Goal: Information Seeking & Learning: Compare options

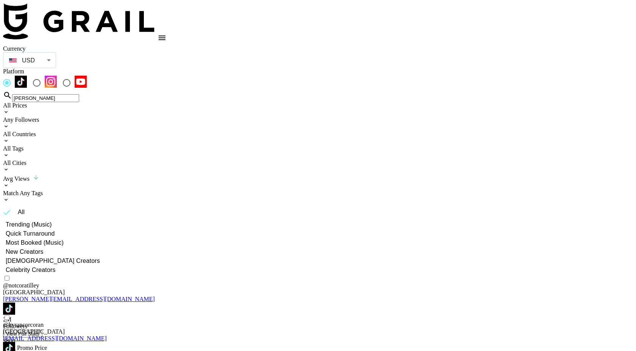
click at [79, 94] on input "[PERSON_NAME]" at bounding box center [45, 98] width 67 height 8
click at [9, 109] on icon at bounding box center [6, 112] width 6 height 6
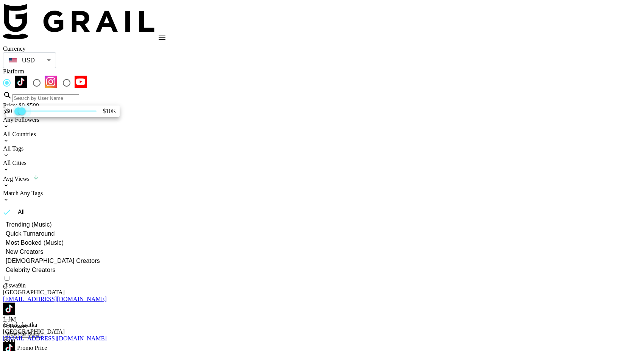
type input "250"
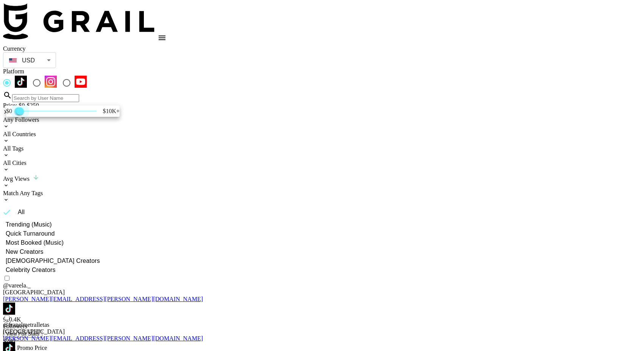
drag, startPoint x: 109, startPoint y: 127, endPoint x: 37, endPoint y: 129, distance: 71.9
click at [24, 115] on span "250" at bounding box center [20, 111] width 8 height 8
click at [183, 98] on div at bounding box center [318, 175] width 636 height 351
click at [183, 131] on div "All Countries" at bounding box center [317, 134] width 629 height 7
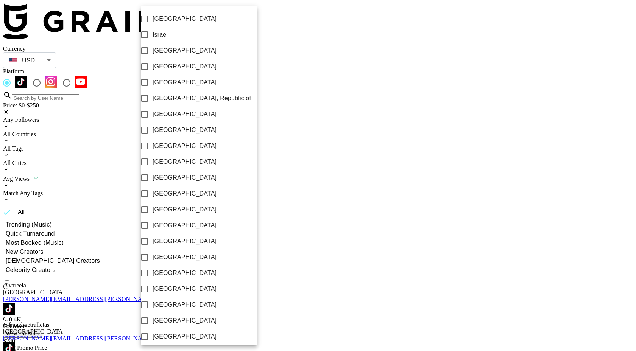
scroll to position [344, 0]
click at [181, 153] on label "[GEOGRAPHIC_DATA]" at bounding box center [194, 146] width 114 height 16
click at [152, 153] on input "[GEOGRAPHIC_DATA]" at bounding box center [145, 146] width 16 height 16
checkbox input "true"
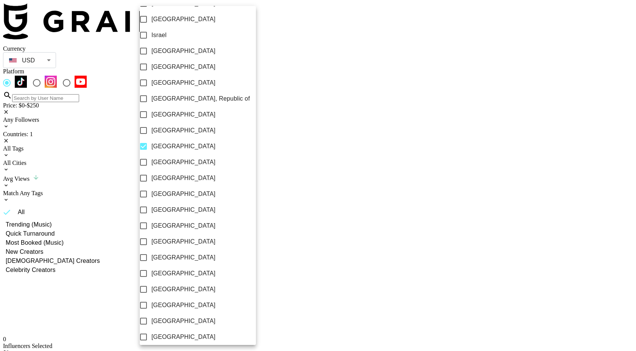
click at [273, 69] on div at bounding box center [318, 175] width 636 height 351
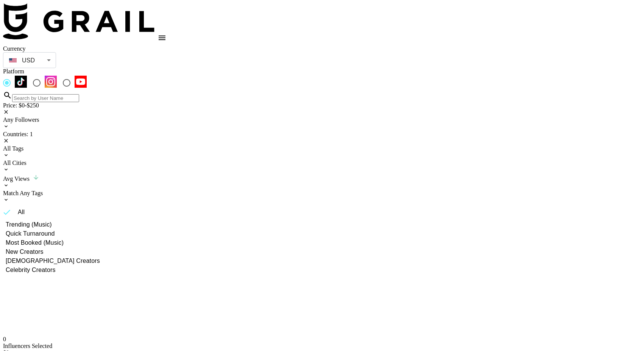
click at [56, 64] on div "USD USD ​" at bounding box center [29, 60] width 53 height 16
click at [83, 57] on body "Currency USD USD ​ Platform Price: $0-$250 Any Followers Countries: 1 All Tags …" at bounding box center [317, 251] width 629 height 497
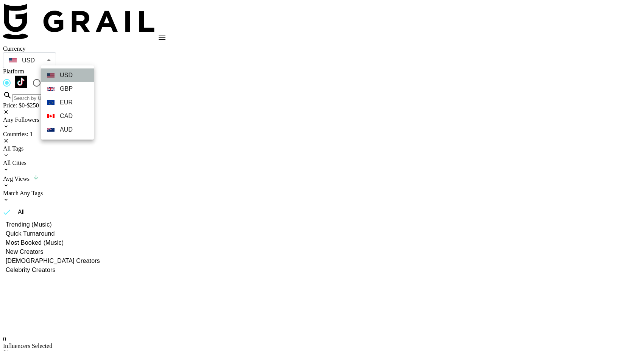
click at [75, 72] on li "USD" at bounding box center [67, 75] width 53 height 14
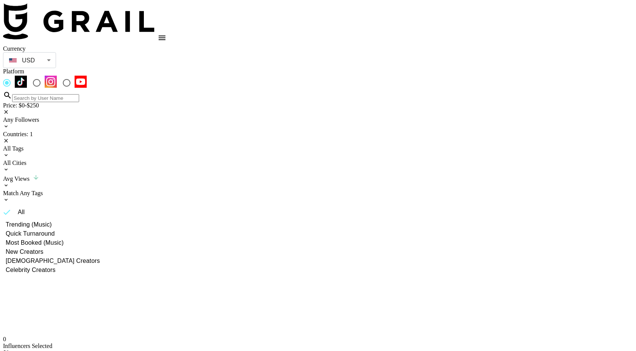
click at [77, 59] on body "Currency USD USD ​ Platform Price: $0-$250 Any Followers Countries: 1 All Tags …" at bounding box center [317, 251] width 629 height 497
click at [74, 82] on li "GBP" at bounding box center [67, 89] width 53 height 14
type input "GBP"
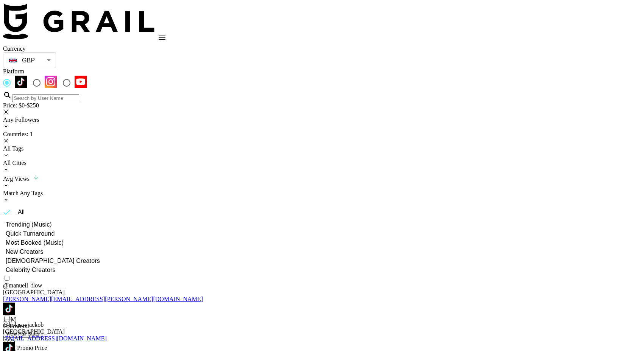
click at [15, 342] on img at bounding box center [9, 348] width 12 height 12
click at [15, 303] on img at bounding box center [9, 309] width 12 height 12
click at [9, 138] on icon at bounding box center [6, 141] width 6 height 6
click at [184, 131] on div "Countries: 1" at bounding box center [317, 134] width 629 height 7
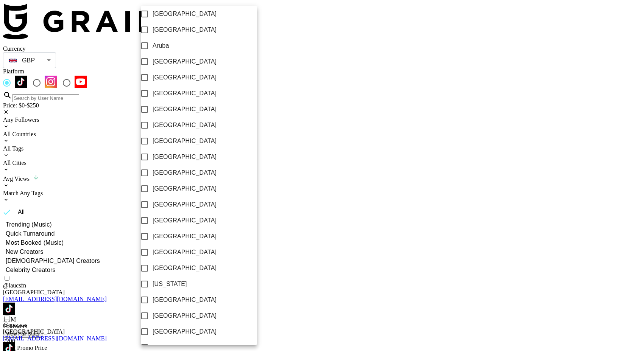
checkbox input "false"
click at [173, 66] on span "[GEOGRAPHIC_DATA]" at bounding box center [184, 61] width 64 height 9
click at [152, 68] on input "[GEOGRAPHIC_DATA]" at bounding box center [145, 62] width 16 height 16
checkbox input "true"
click at [260, 59] on div at bounding box center [318, 175] width 636 height 351
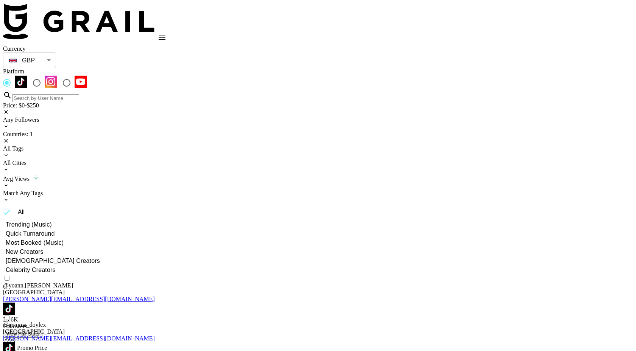
click at [76, 79] on li "USD" at bounding box center [67, 75] width 53 height 14
type input "USD"
click at [15, 303] on img at bounding box center [9, 309] width 12 height 12
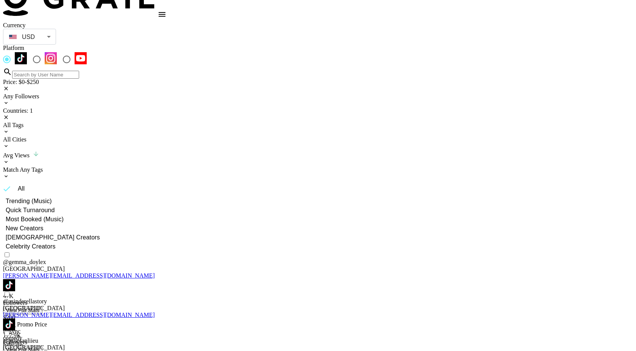
click at [64, 215] on span "Most Booked (Music)" at bounding box center [35, 219] width 58 height 9
click at [6, 216] on input "Most Booked (Music)" at bounding box center [2, 219] width 7 height 7
radio input "true"
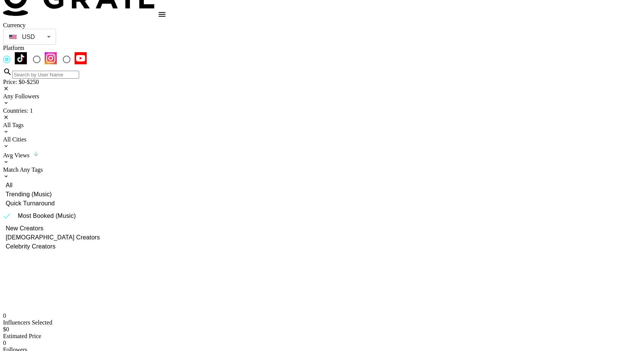
click at [12, 181] on span "All" at bounding box center [9, 185] width 7 height 9
click at [6, 182] on input "All" at bounding box center [2, 185] width 7 height 7
radio input "true"
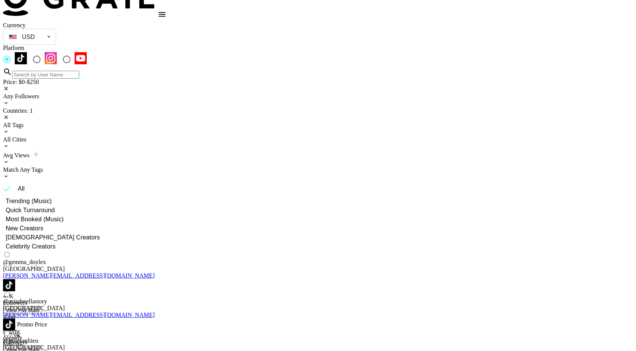
scroll to position [30, 0]
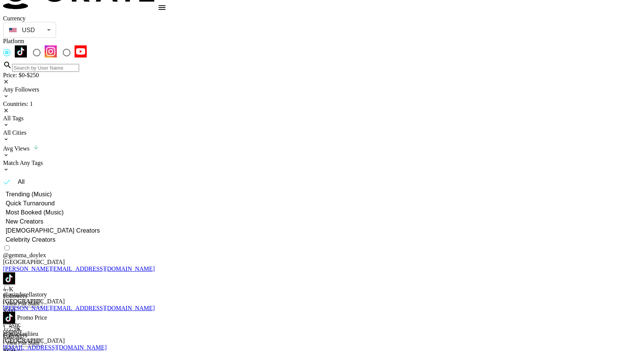
click at [15, 312] on img at bounding box center [9, 318] width 12 height 12
click at [15, 351] on img at bounding box center [9, 357] width 12 height 12
click at [83, 72] on div "Price: $0-$250" at bounding box center [317, 75] width 629 height 7
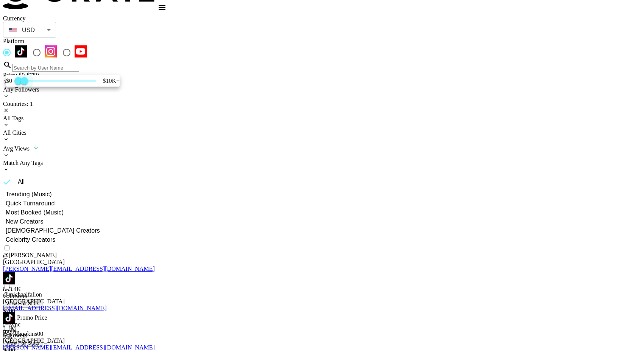
type input "500"
click at [26, 85] on span "500" at bounding box center [22, 81] width 8 height 8
click at [261, 120] on div at bounding box center [318, 175] width 636 height 351
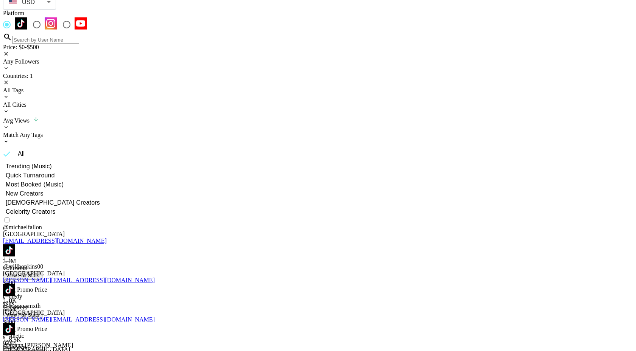
scroll to position [59, 0]
click at [64, 179] on span "Most Booked (Music)" at bounding box center [35, 183] width 58 height 9
click at [6, 180] on input "Most Booked (Music)" at bounding box center [2, 183] width 7 height 7
radio input "true"
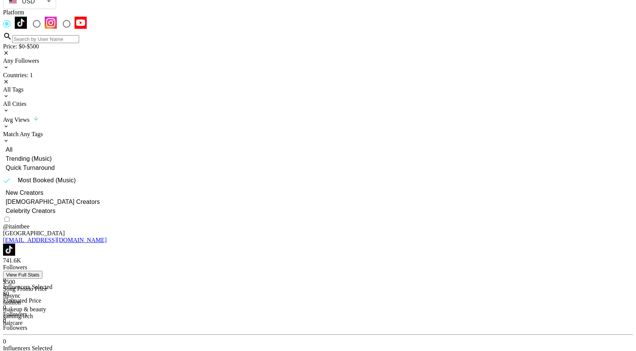
scroll to position [30, 0]
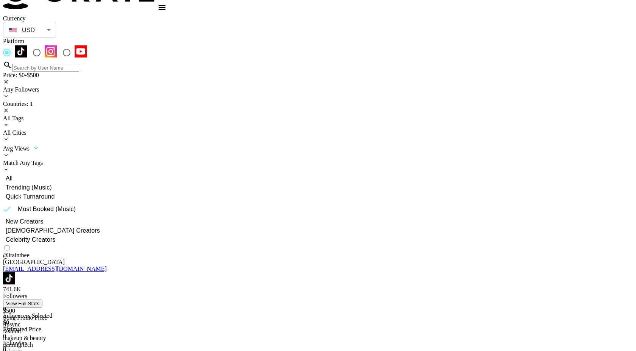
click at [12, 174] on span "All" at bounding box center [9, 178] width 7 height 9
click at [6, 175] on input "All" at bounding box center [2, 178] width 7 height 7
radio input "true"
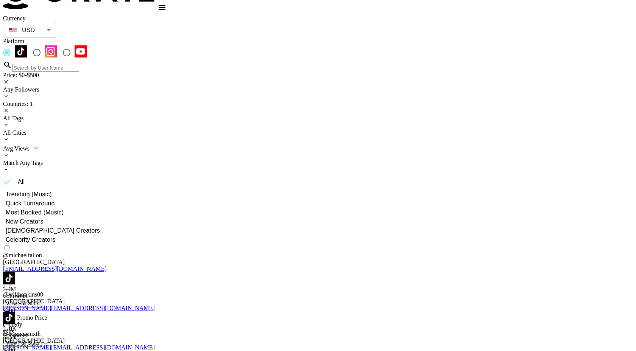
click at [15, 272] on img at bounding box center [9, 278] width 12 height 12
click at [15, 312] on img at bounding box center [9, 318] width 12 height 12
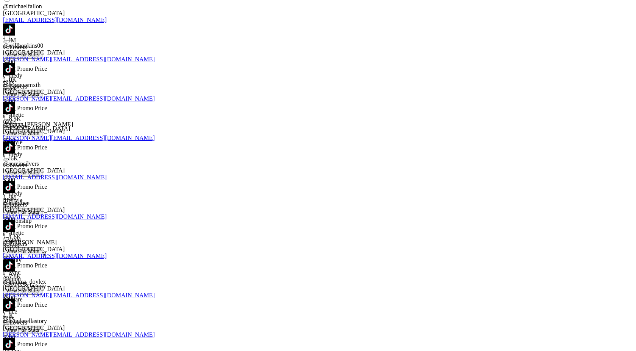
scroll to position [281, 0]
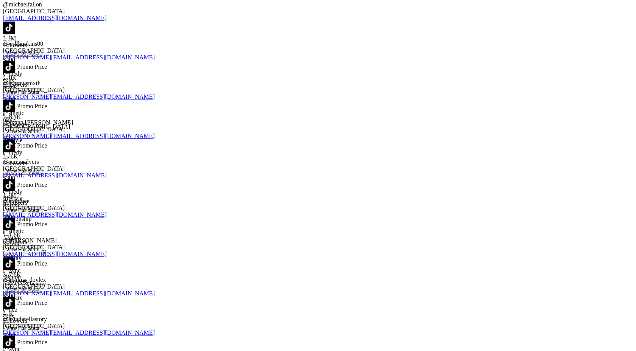
click at [15, 297] on img at bounding box center [9, 303] width 12 height 12
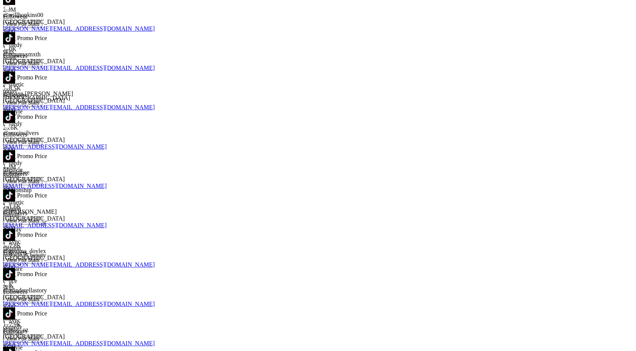
scroll to position [310, 0]
click at [15, 347] on img at bounding box center [9, 353] width 12 height 12
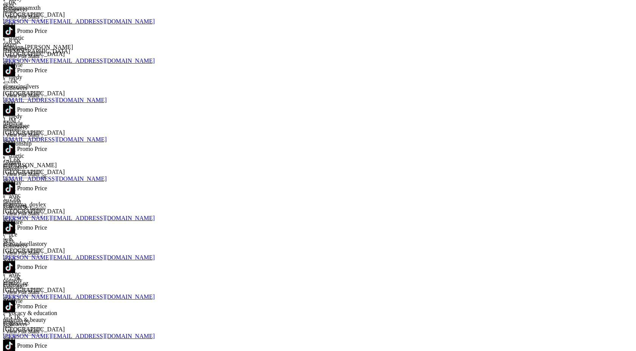
scroll to position [369, 0]
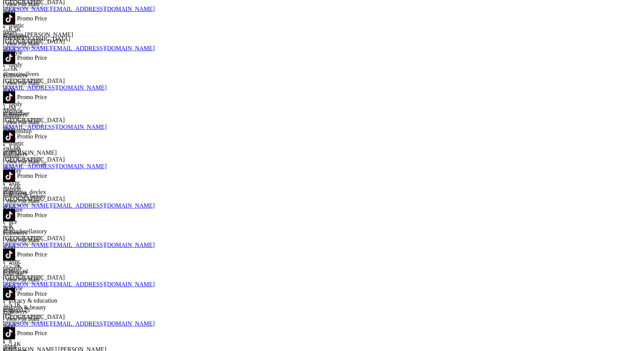
click at [15, 327] on img at bounding box center [9, 333] width 12 height 12
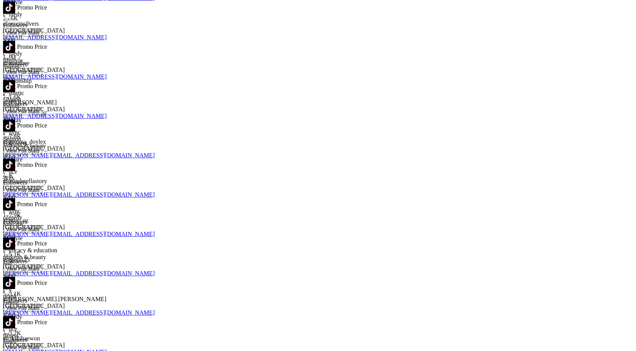
scroll to position [420, 0]
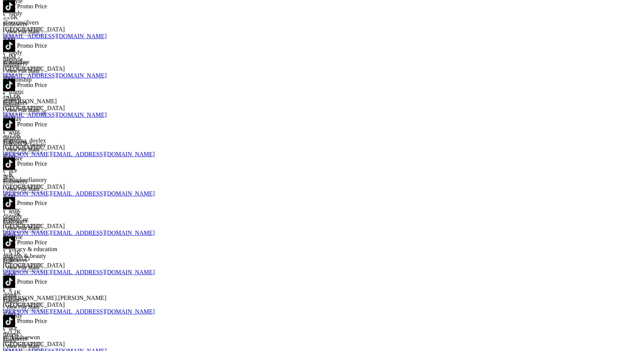
click at [15, 315] on img at bounding box center [9, 321] width 12 height 12
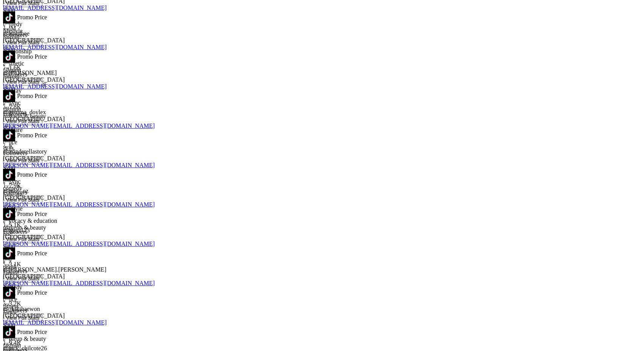
scroll to position [449, 0]
click at [15, 325] on img at bounding box center [9, 331] width 12 height 12
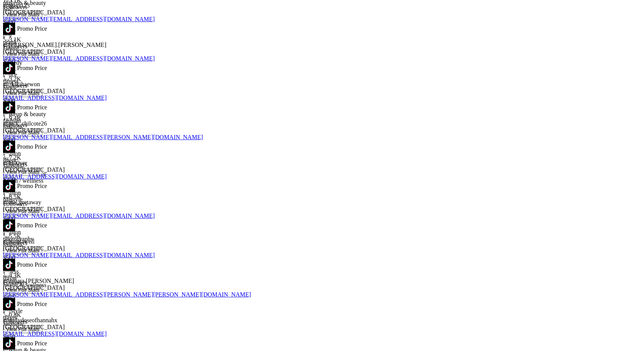
scroll to position [674, 0]
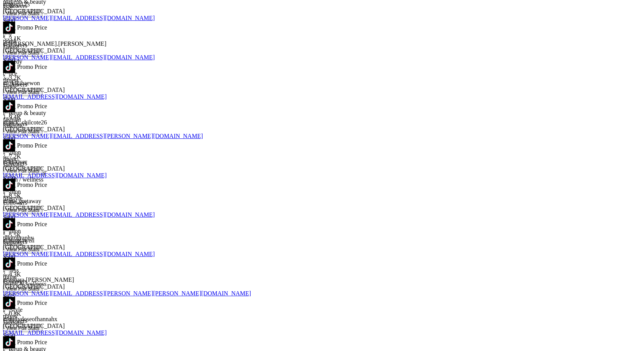
click at [15, 343] on link at bounding box center [9, 346] width 12 height 6
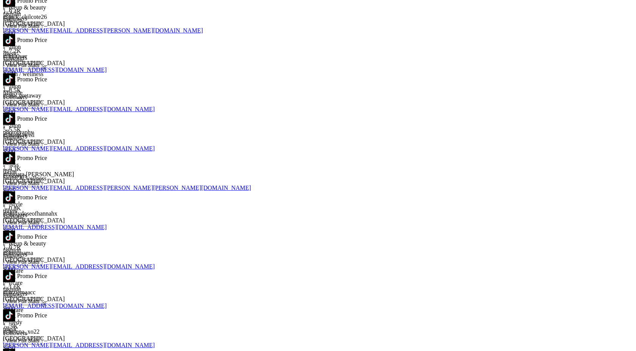
scroll to position [783, 0]
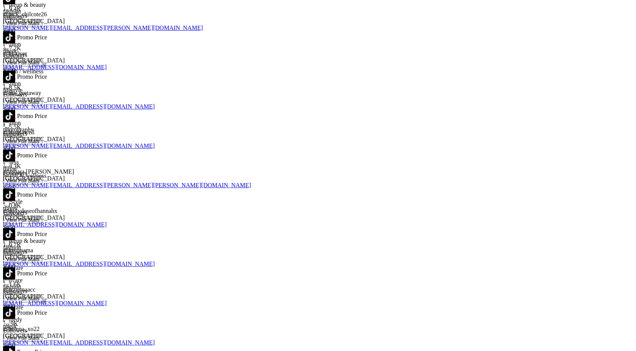
click at [15, 346] on img at bounding box center [9, 352] width 12 height 12
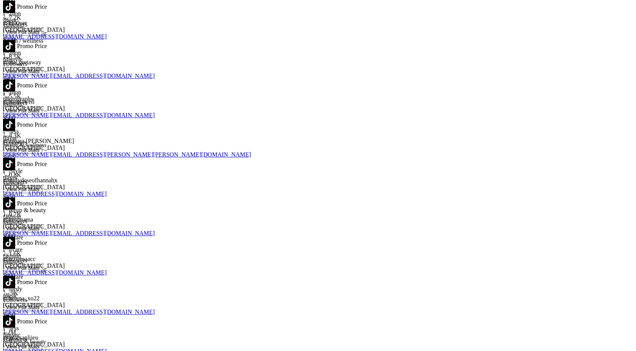
scroll to position [827, 0]
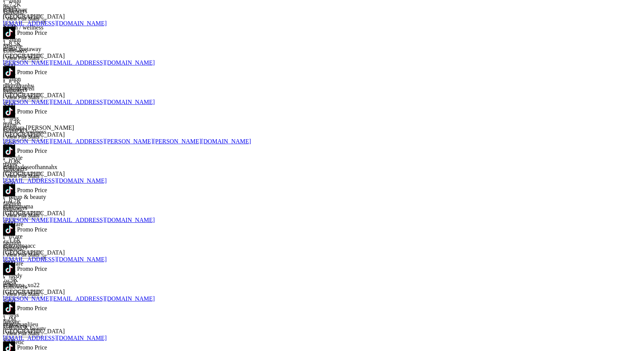
click at [15, 342] on img at bounding box center [9, 348] width 12 height 12
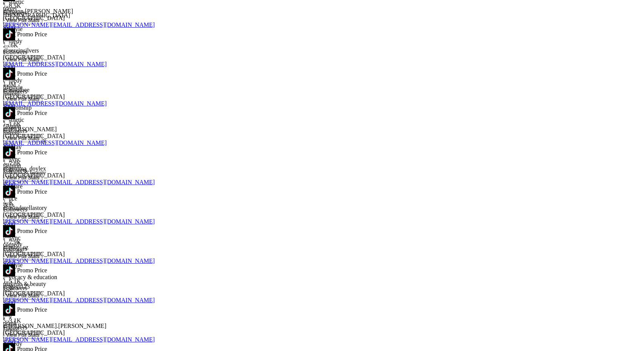
scroll to position [0, 0]
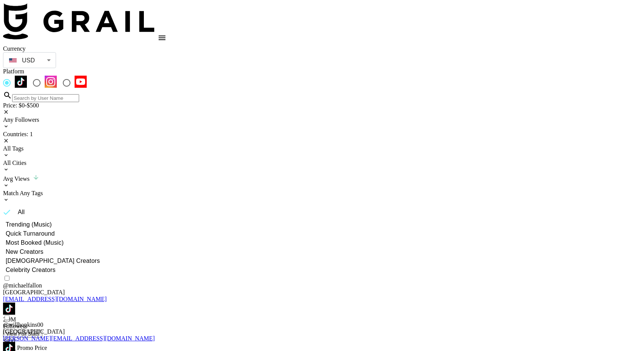
click at [9, 138] on icon at bounding box center [6, 141] width 6 height 6
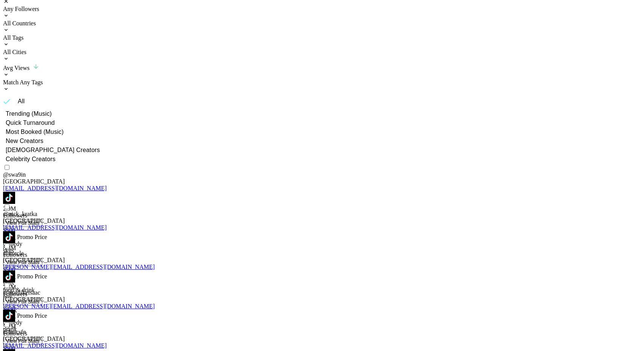
scroll to position [112, 0]
click at [15, 348] on img at bounding box center [9, 354] width 12 height 12
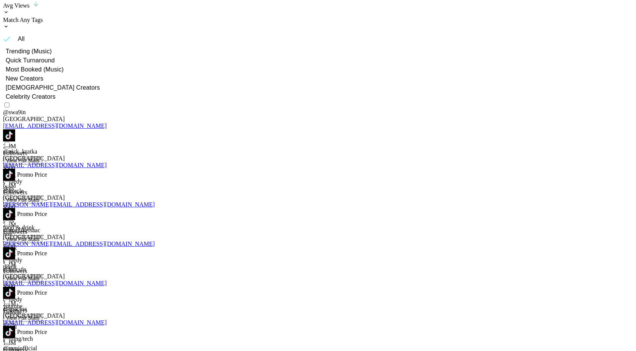
scroll to position [174, 0]
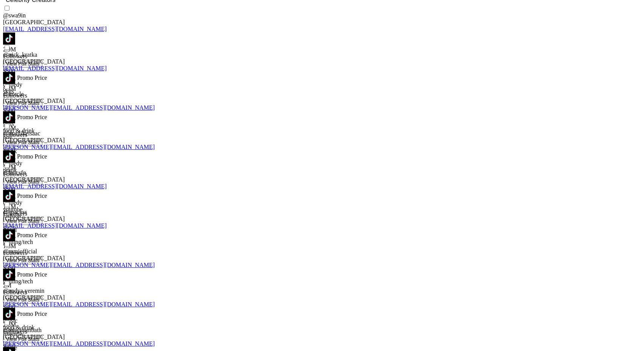
scroll to position [280, 0]
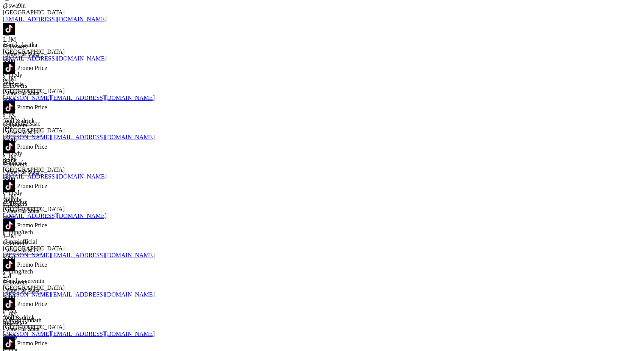
click at [15, 298] on img at bounding box center [9, 304] width 12 height 12
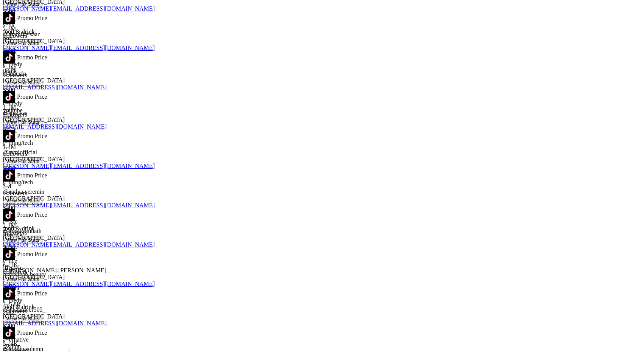
scroll to position [380, 0]
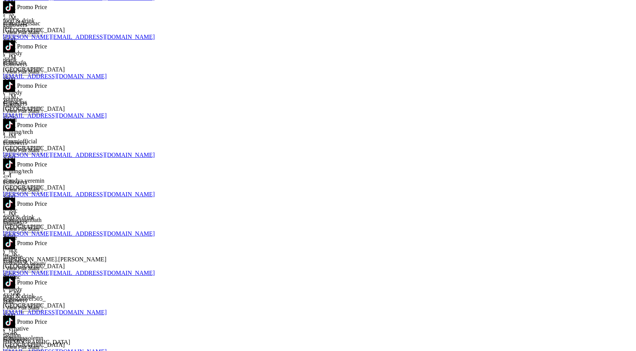
click at [15, 277] on img at bounding box center [9, 283] width 12 height 12
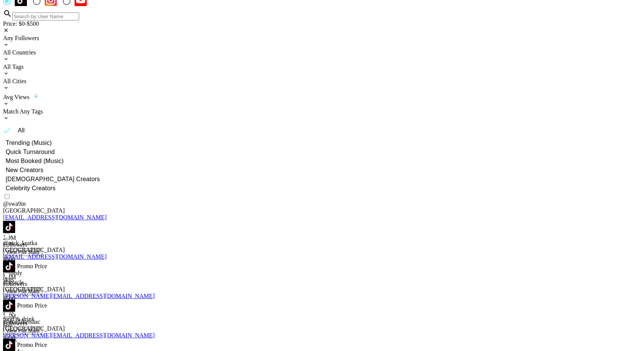
scroll to position [0, 0]
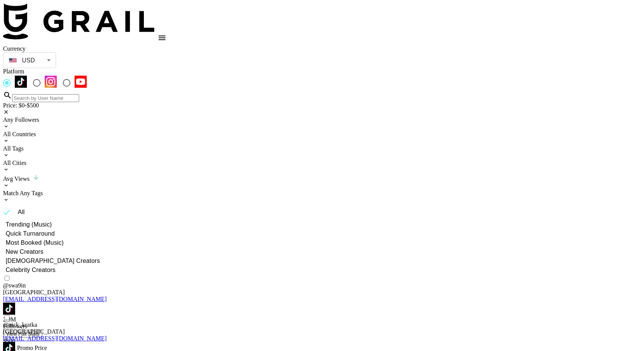
click at [175, 131] on div "All Countries" at bounding box center [317, 134] width 629 height 7
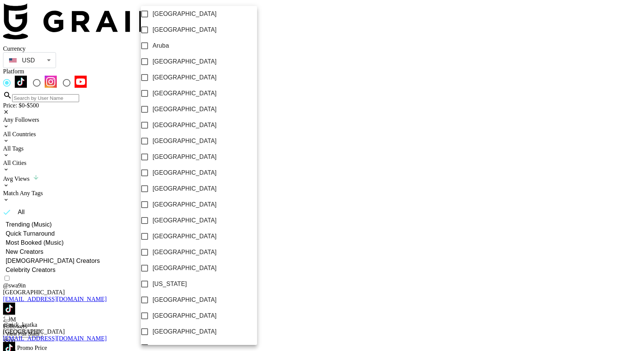
click at [172, 304] on span "[GEOGRAPHIC_DATA]" at bounding box center [184, 299] width 64 height 9
click at [152, 304] on input "[GEOGRAPHIC_DATA]" at bounding box center [145, 300] width 16 height 16
checkbox input "true"
click at [268, 41] on div at bounding box center [318, 175] width 636 height 351
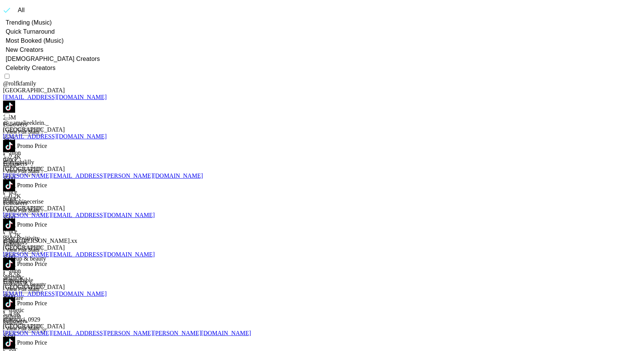
scroll to position [205, 0]
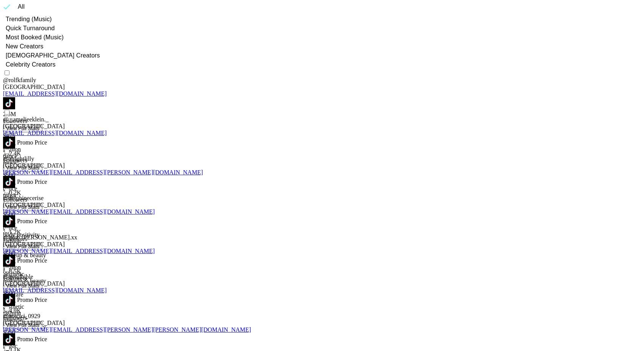
click at [15, 294] on img at bounding box center [9, 300] width 12 height 12
click at [15, 333] on img at bounding box center [9, 339] width 12 height 12
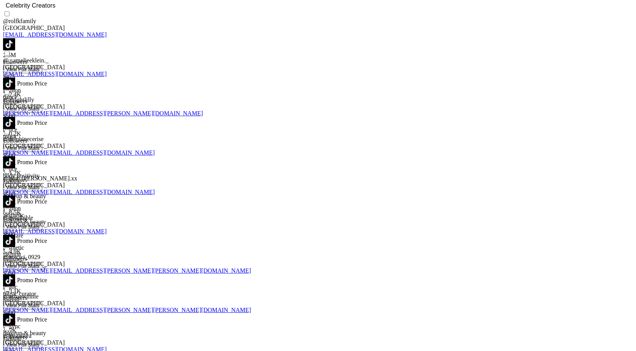
scroll to position [284, 0]
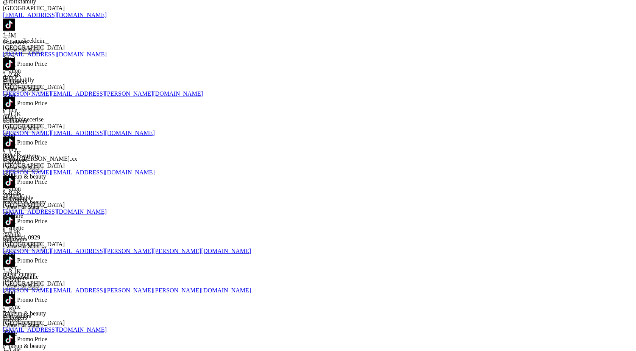
click at [15, 333] on img at bounding box center [9, 339] width 12 height 12
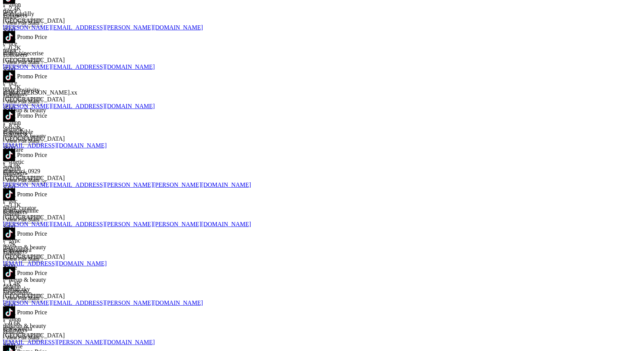
scroll to position [378, 0]
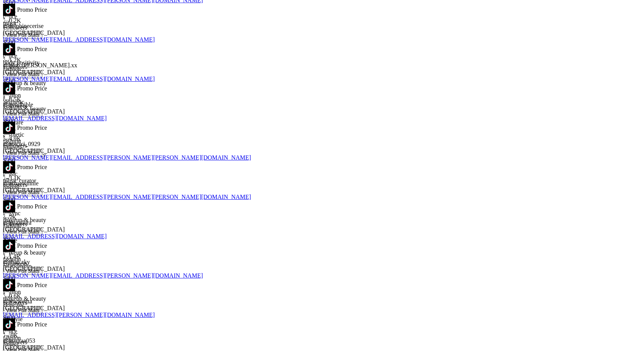
click at [15, 279] on img at bounding box center [9, 285] width 12 height 12
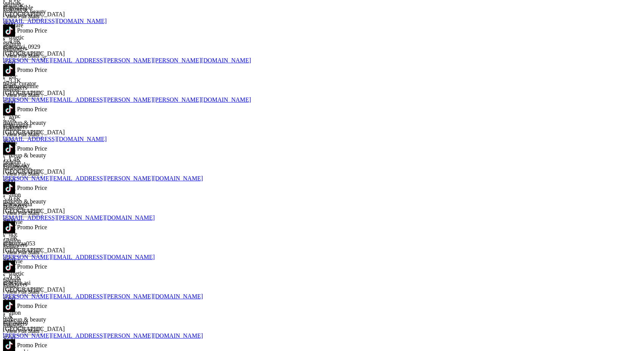
scroll to position [478, 0]
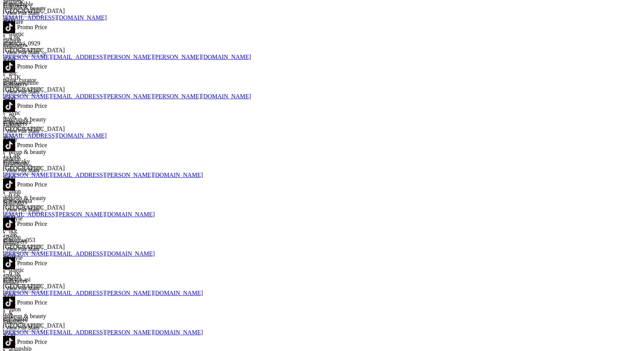
click at [15, 297] on img at bounding box center [9, 303] width 12 height 12
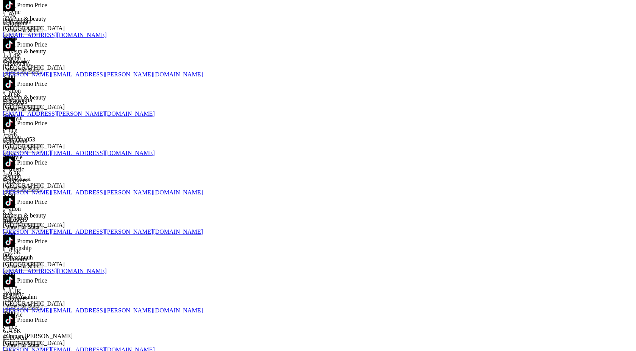
scroll to position [581, 0]
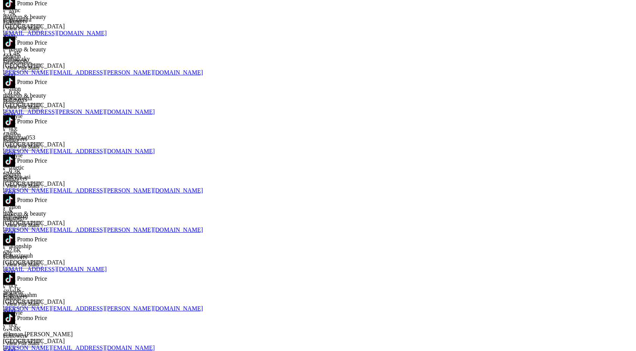
click at [15, 312] on img at bounding box center [9, 318] width 12 height 12
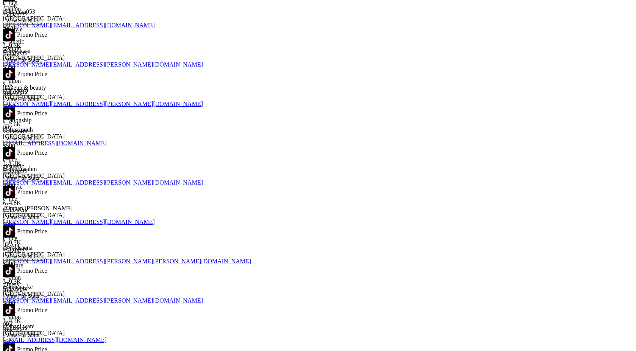
scroll to position [709, 0]
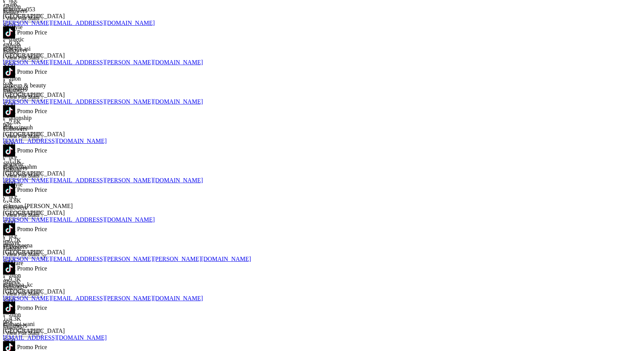
click at [15, 302] on img at bounding box center [9, 308] width 12 height 12
click at [15, 263] on img at bounding box center [9, 269] width 12 height 12
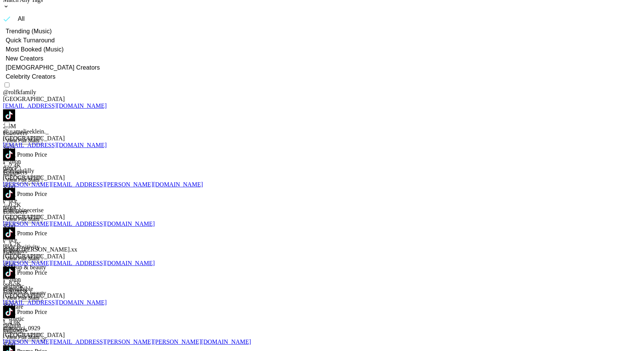
scroll to position [0, 0]
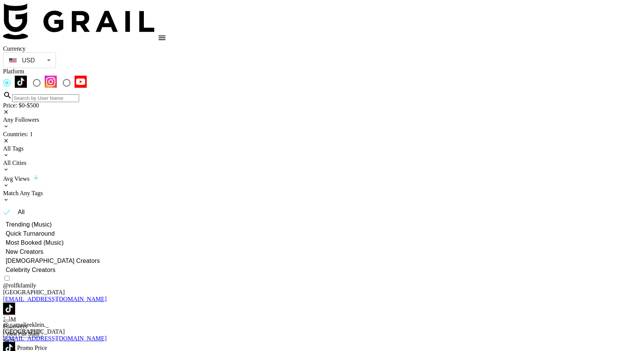
click at [9, 138] on icon at bounding box center [6, 141] width 6 height 6
click at [197, 131] on div "All Countries" at bounding box center [317, 138] width 629 height 14
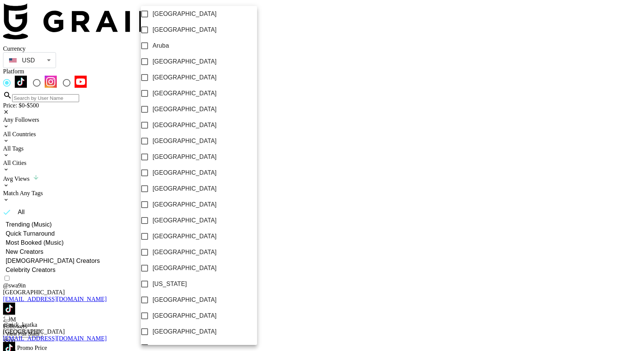
scroll to position [531, 0]
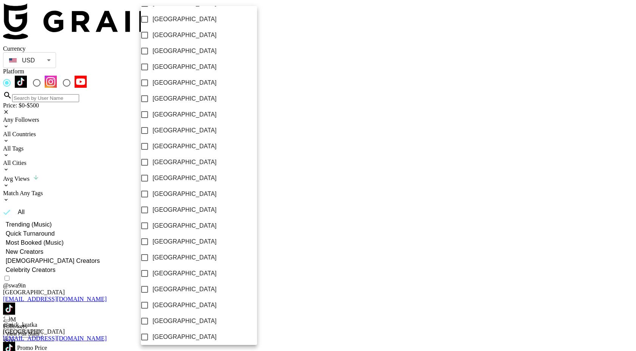
click at [174, 205] on span "[GEOGRAPHIC_DATA]" at bounding box center [184, 209] width 64 height 9
click at [152, 205] on input "[GEOGRAPHIC_DATA]" at bounding box center [145, 210] width 16 height 16
checkbox input "true"
click at [291, 71] on div at bounding box center [318, 175] width 636 height 351
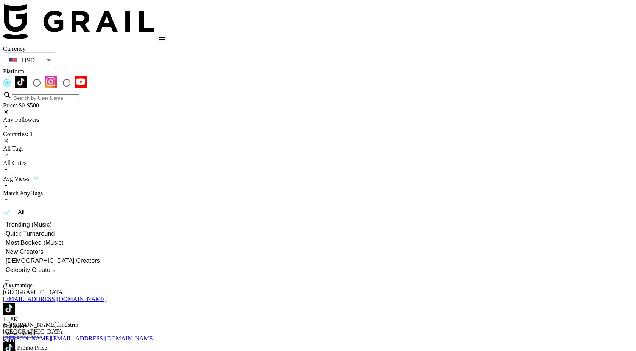
click at [15, 342] on img at bounding box center [9, 348] width 12 height 12
click at [15, 303] on img at bounding box center [9, 309] width 12 height 12
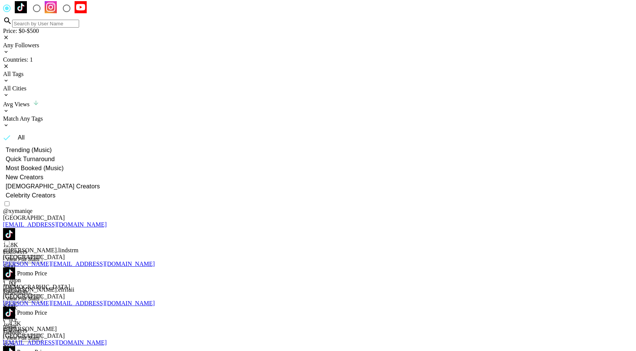
scroll to position [87, 0]
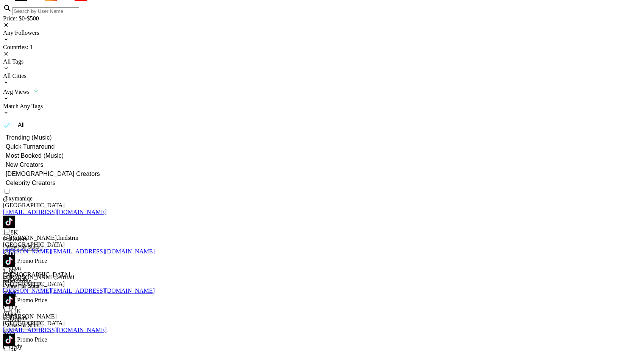
click at [15, 334] on img at bounding box center [9, 340] width 12 height 12
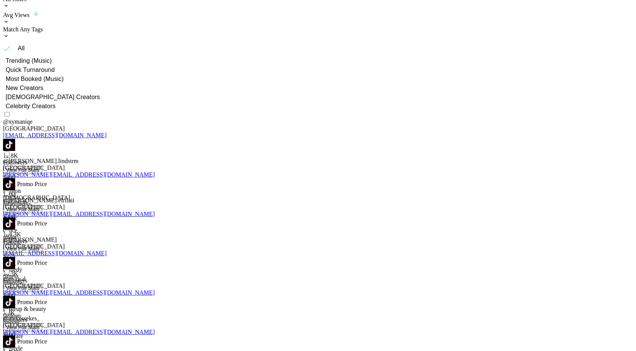
scroll to position [182, 0]
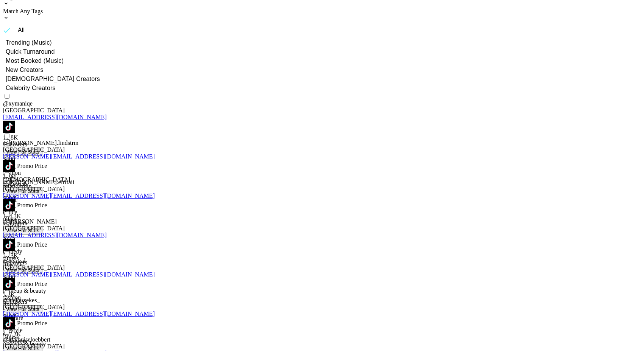
click at [15, 278] on img at bounding box center [9, 284] width 12 height 12
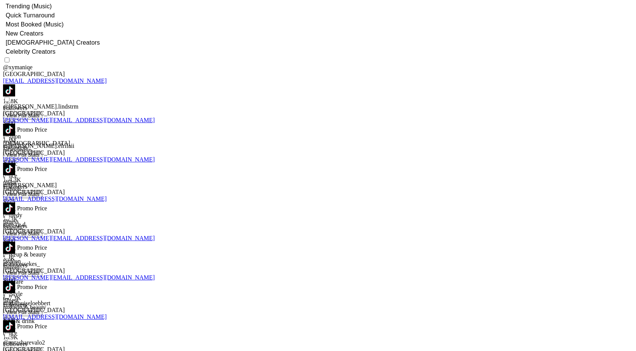
scroll to position [224, 0]
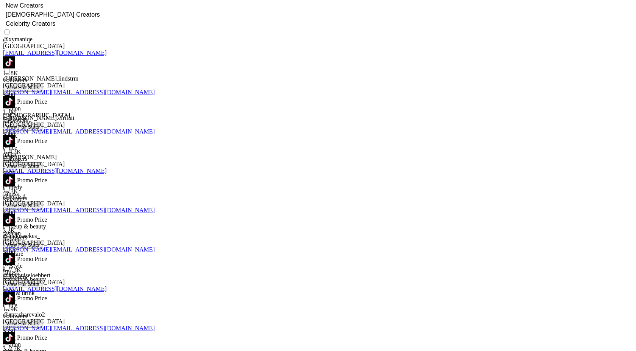
scroll to position [261, 0]
